Goal: Task Accomplishment & Management: Manage account settings

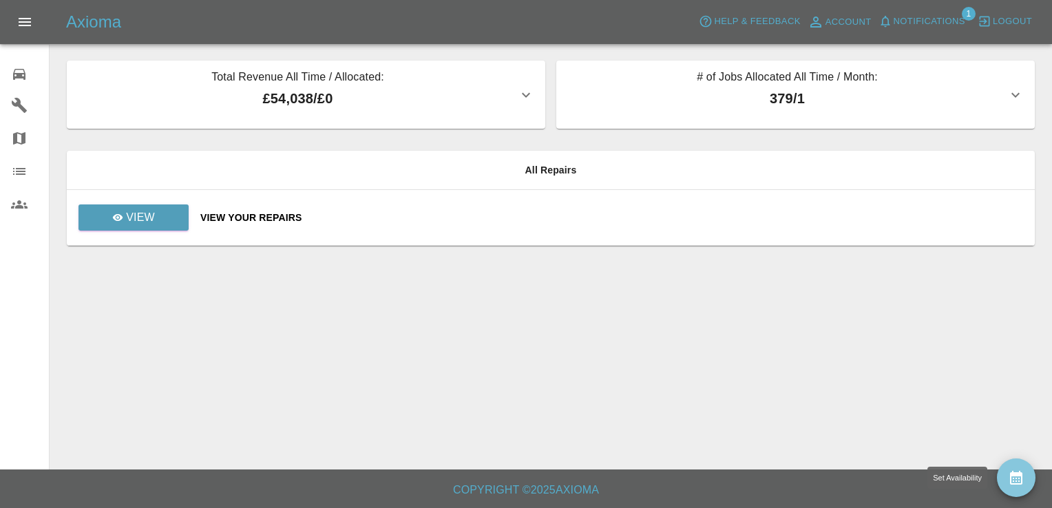
click at [1021, 472] on icon "availability" at bounding box center [1016, 478] width 17 height 17
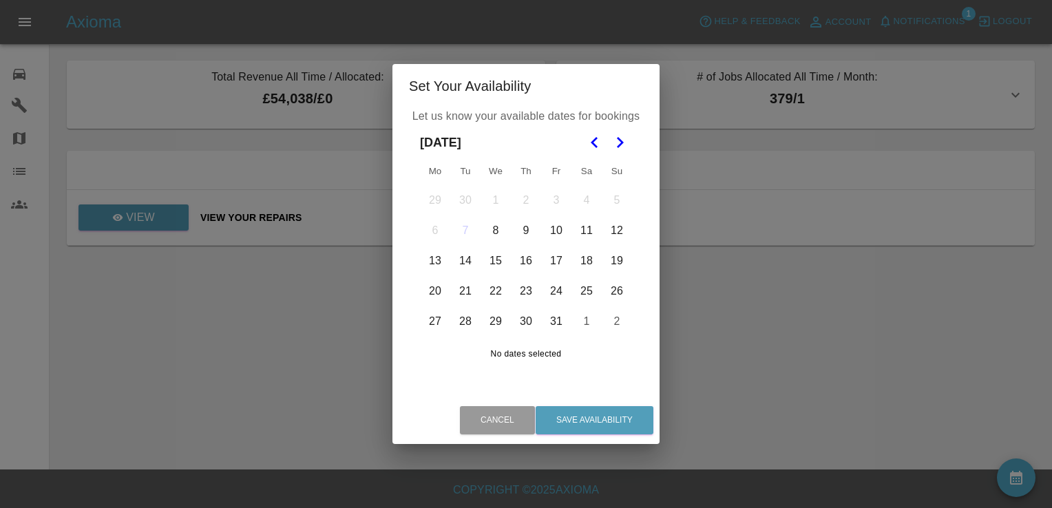
click at [436, 268] on button "13" at bounding box center [435, 260] width 29 height 29
click at [463, 266] on button "14" at bounding box center [465, 260] width 29 height 29
click at [498, 260] on button "15" at bounding box center [495, 260] width 29 height 29
click at [523, 260] on button "16" at bounding box center [526, 260] width 29 height 29
click at [555, 261] on button "17" at bounding box center [556, 260] width 29 height 29
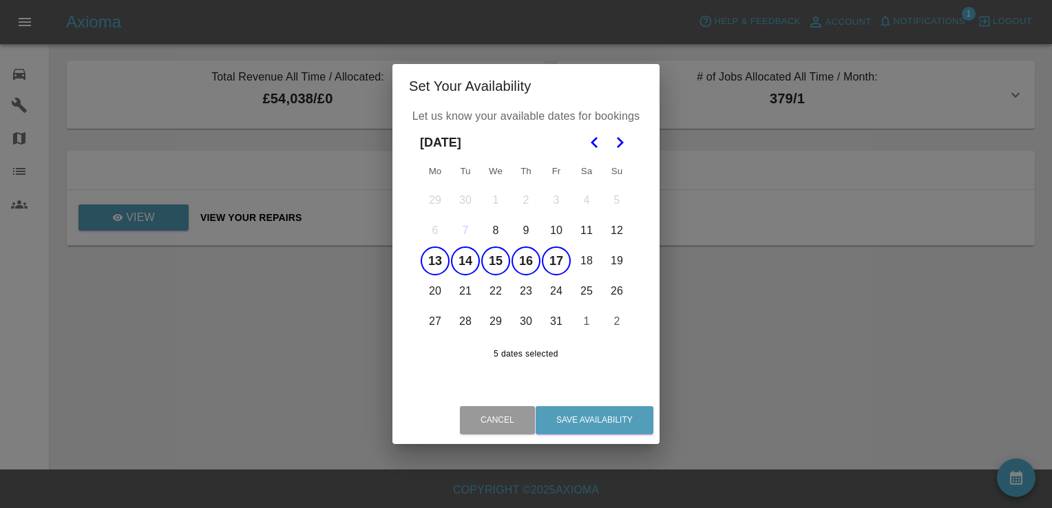
click at [441, 291] on button "20" at bounding box center [435, 291] width 29 height 29
click at [470, 288] on button "21" at bounding box center [465, 291] width 29 height 29
click at [496, 292] on button "22" at bounding box center [495, 291] width 29 height 29
click at [522, 291] on button "23" at bounding box center [526, 291] width 29 height 29
click at [555, 291] on button "24" at bounding box center [556, 291] width 29 height 29
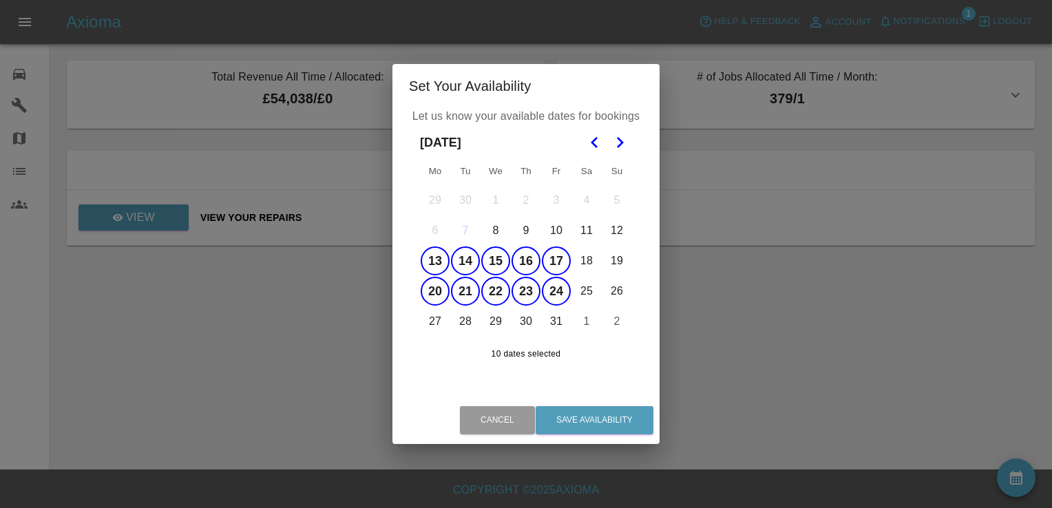
drag, startPoint x: 433, startPoint y: 322, endPoint x: 467, endPoint y: 323, distance: 33.8
click at [467, 323] on tr "27 28 29 30 31 1 2" at bounding box center [526, 321] width 212 height 30
click at [467, 323] on button "28" at bounding box center [465, 321] width 29 height 29
click at [429, 326] on button "27" at bounding box center [435, 321] width 29 height 29
click at [498, 321] on button "29" at bounding box center [495, 321] width 29 height 29
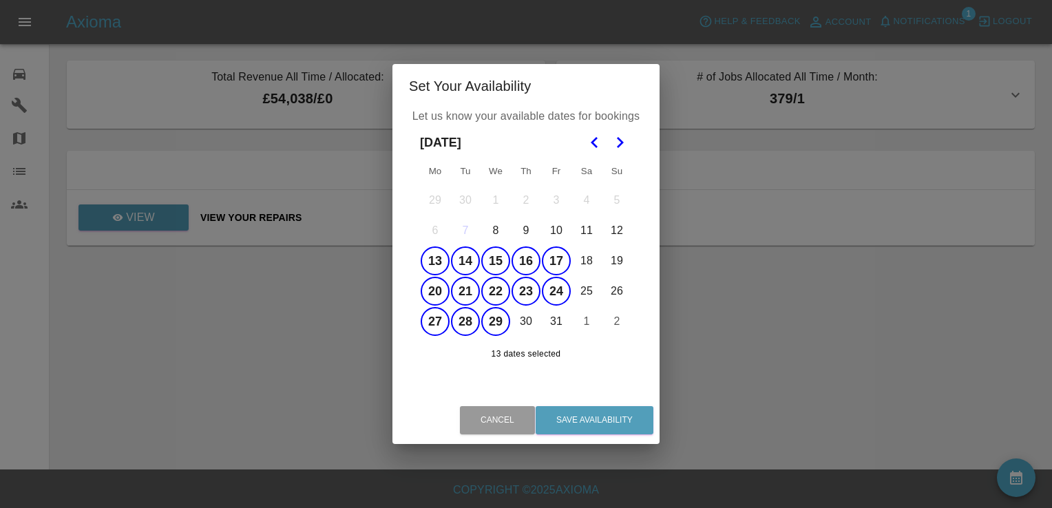
click at [526, 315] on button "30" at bounding box center [526, 321] width 29 height 29
click at [555, 320] on button "31" at bounding box center [556, 321] width 29 height 29
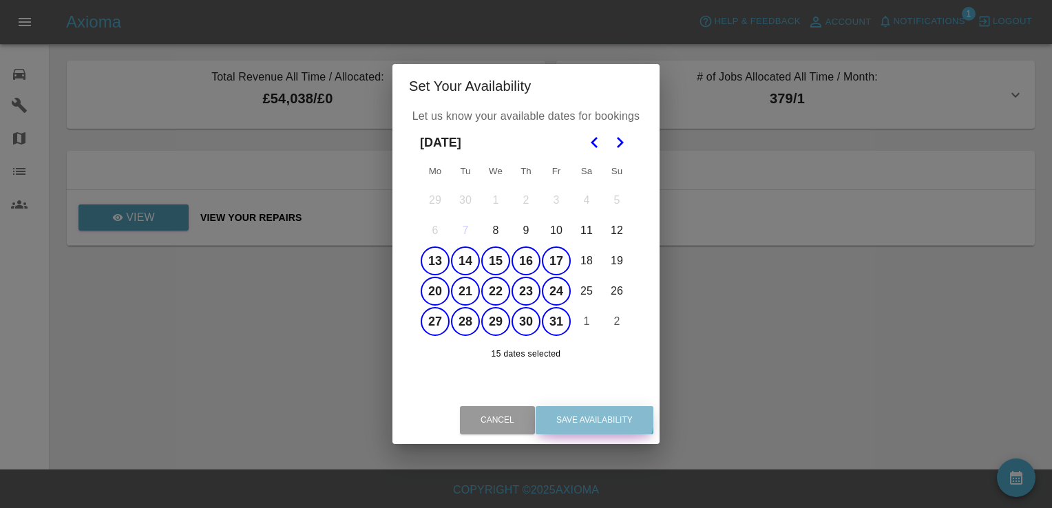
click at [584, 412] on button "Save Availability" at bounding box center [595, 420] width 118 height 28
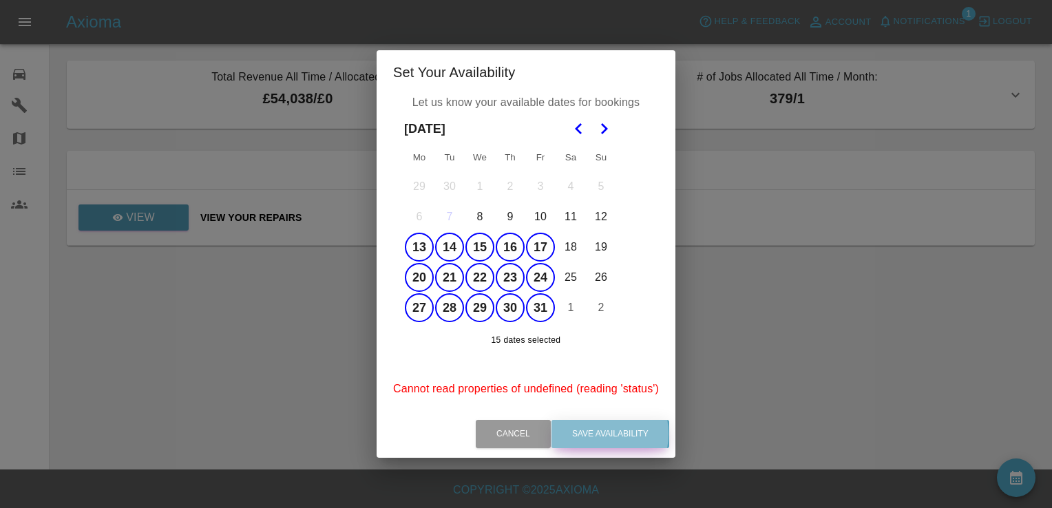
click at [593, 434] on button "Save Availability" at bounding box center [610, 434] width 118 height 28
